Goal: Transaction & Acquisition: Purchase product/service

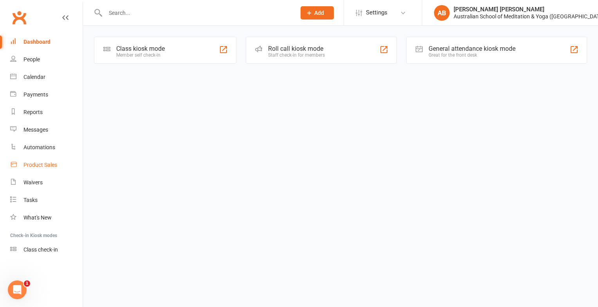
click at [35, 165] on div "Product Sales" at bounding box center [40, 165] width 34 height 6
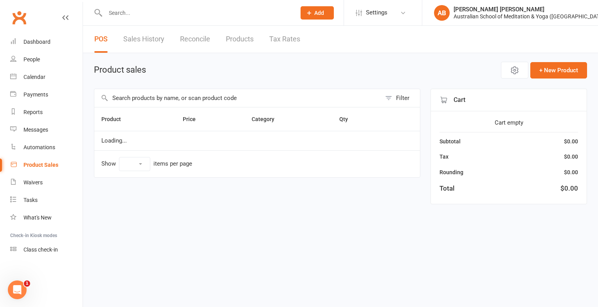
select select "10"
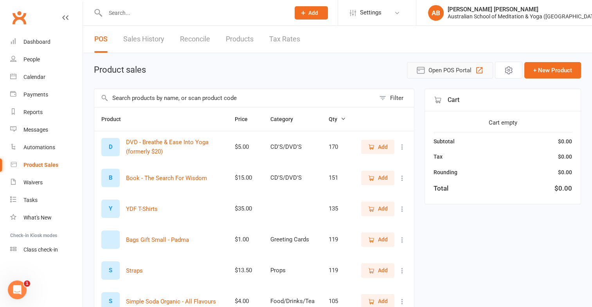
click at [479, 66] on icon "button" at bounding box center [478, 70] width 9 height 9
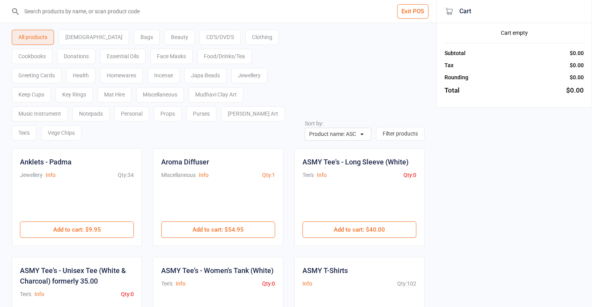
click at [100, 54] on div "Essential Oils" at bounding box center [122, 56] width 45 height 15
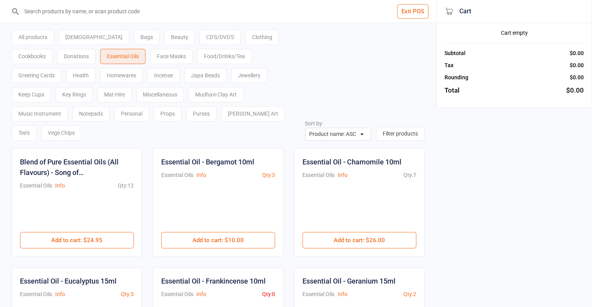
click at [75, 34] on div "[DEMOGRAPHIC_DATA]" at bounding box center [94, 37] width 70 height 15
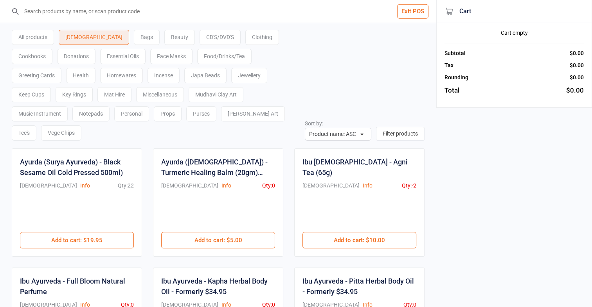
click at [213, 10] on input "search" at bounding box center [222, 11] width 405 height 23
click at [158, 12] on input "search" at bounding box center [222, 11] width 405 height 23
click at [42, 34] on div "All products" at bounding box center [33, 37] width 42 height 15
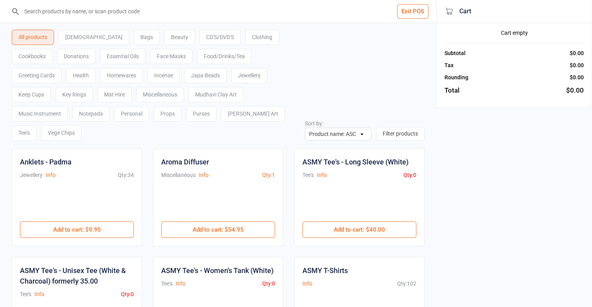
click at [106, 9] on input "search" at bounding box center [222, 11] width 405 height 23
click at [95, 13] on input "search" at bounding box center [222, 11] width 405 height 23
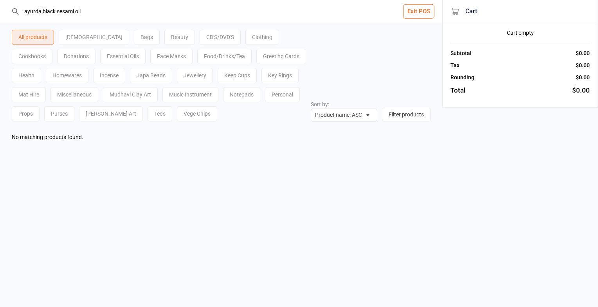
click at [114, 23] on input "ayurda black sesami oil" at bounding box center [225, 11] width 411 height 23
type input "a"
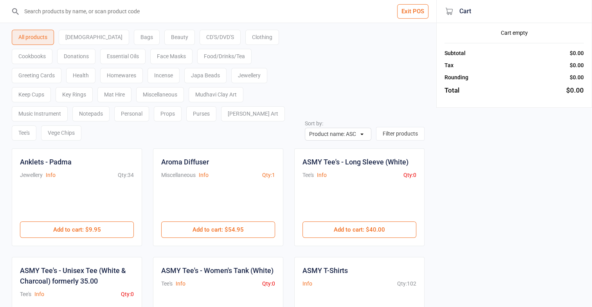
click at [134, 38] on div "Bags" at bounding box center [147, 37] width 26 height 15
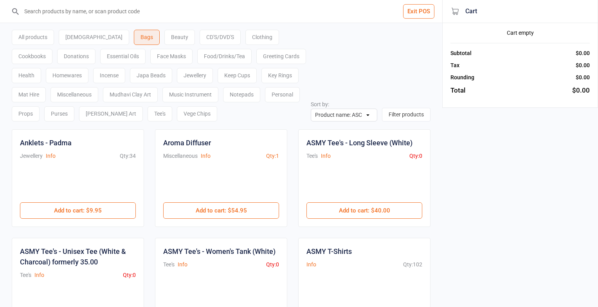
click at [84, 34] on div "[DEMOGRAPHIC_DATA]" at bounding box center [94, 37] width 70 height 15
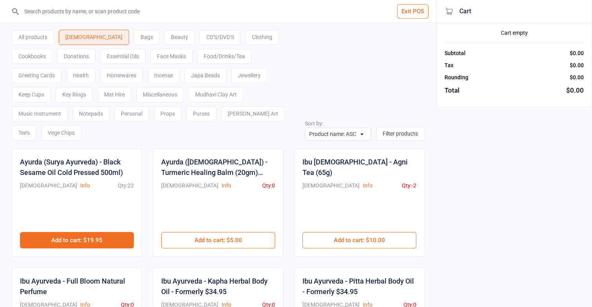
click at [66, 232] on button "Add to cart : $19.95" at bounding box center [77, 240] width 114 height 16
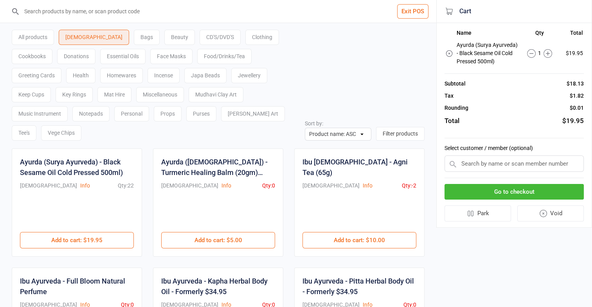
click at [495, 189] on button "Go to checkout" at bounding box center [513, 192] width 139 height 16
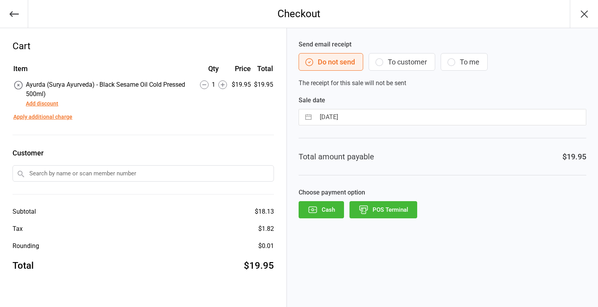
click at [401, 207] on button "POS Terminal" at bounding box center [383, 209] width 68 height 17
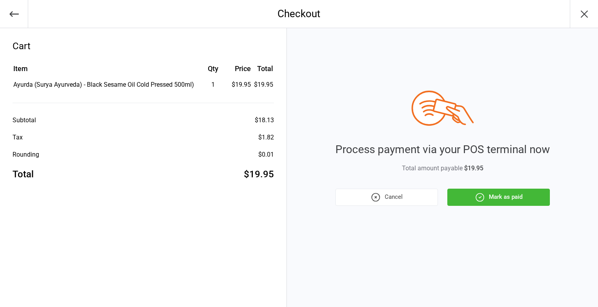
click at [532, 194] on button "Mark as paid" at bounding box center [498, 197] width 102 height 17
